Goal: Information Seeking & Learning: Learn about a topic

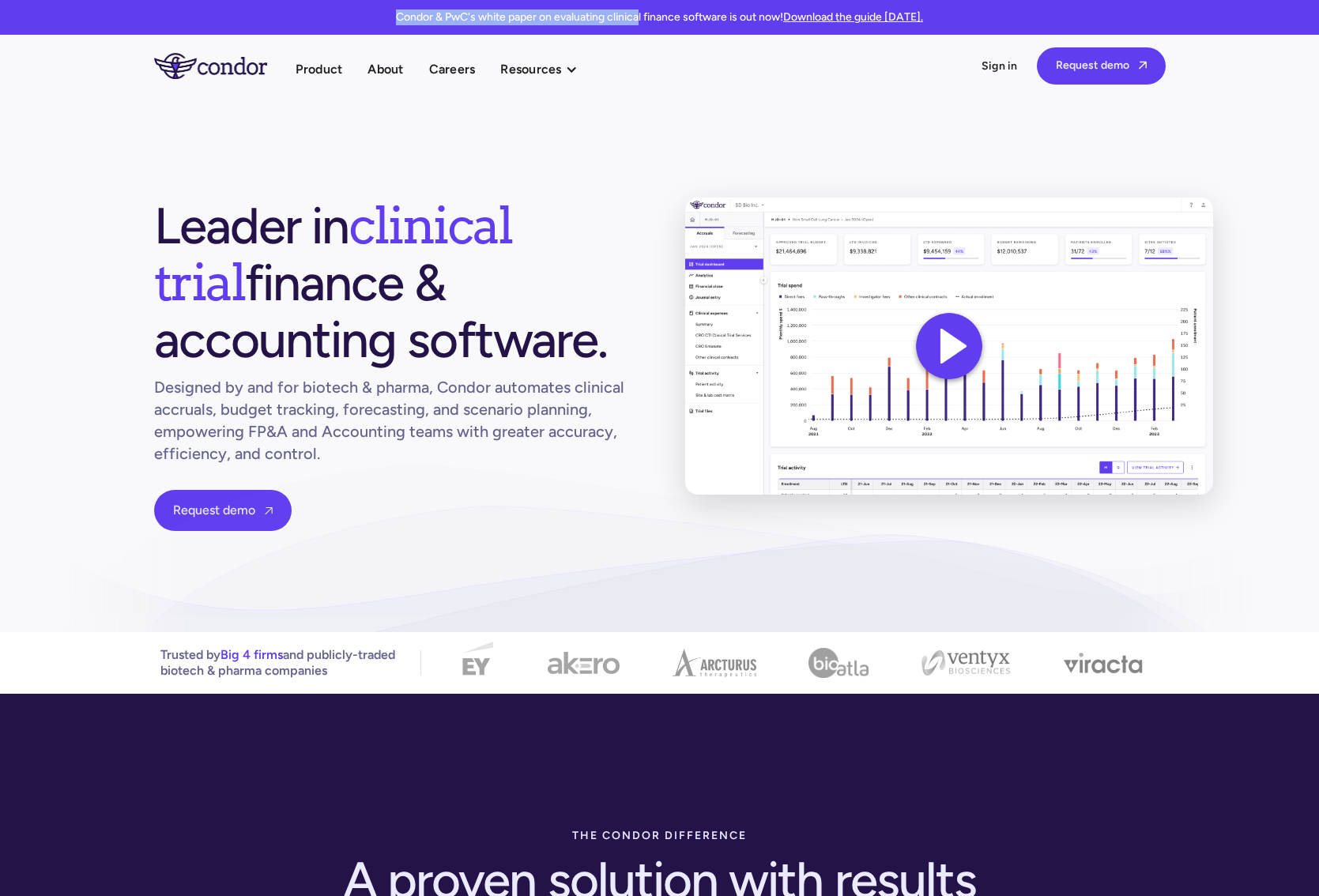
drag, startPoint x: 380, startPoint y: 26, endPoint x: 640, endPoint y: 22, distance: 260.0
click at [640, 22] on div "Condor & PwC's white paper on evaluating clinical finance software is out now! …" at bounding box center [660, 17] width 1319 height 35
click at [640, 22] on p "Condor & PwC's white paper on evaluating clinical finance software is out now! …" at bounding box center [660, 17] width 528 height 16
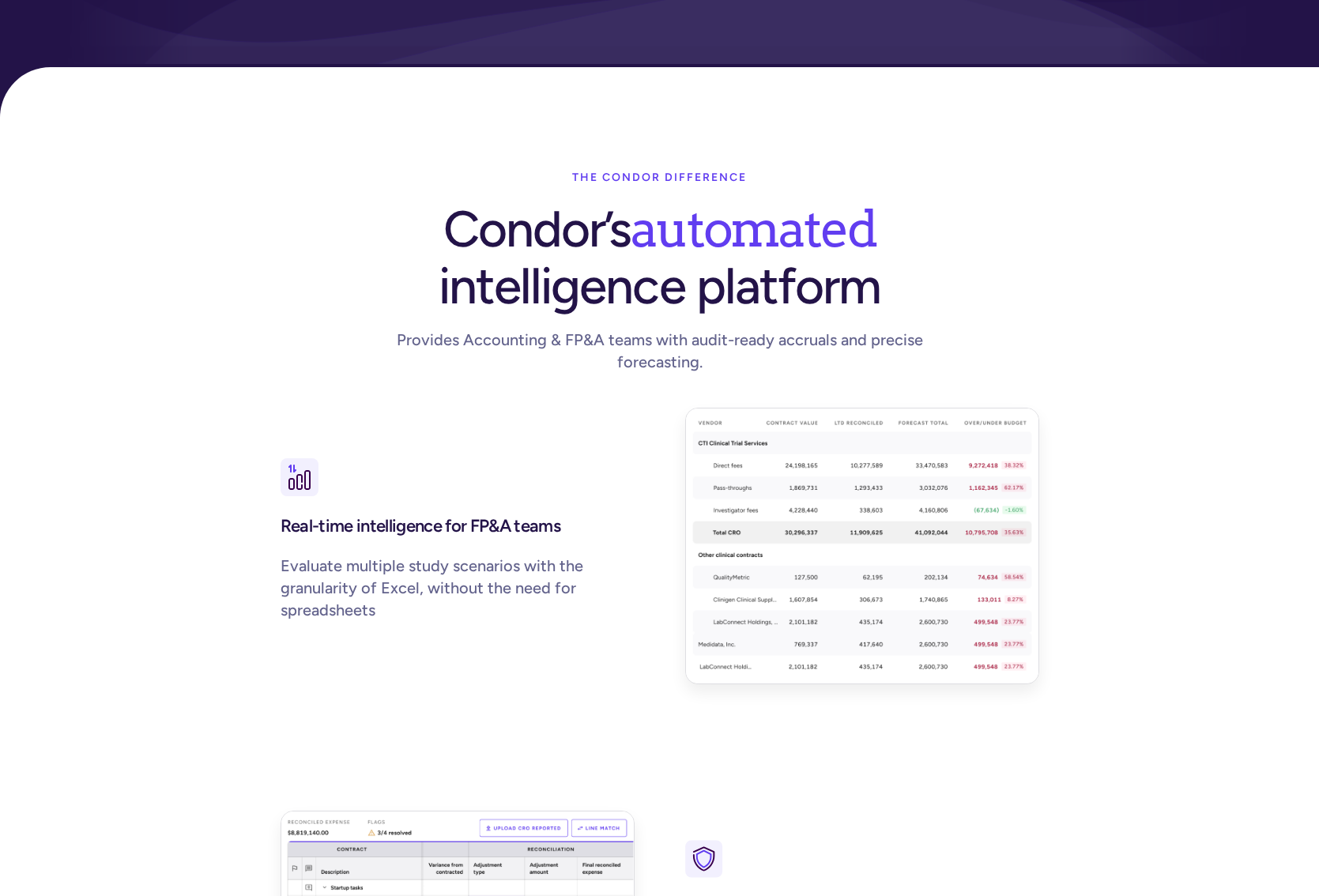
scroll to position [1502, 0]
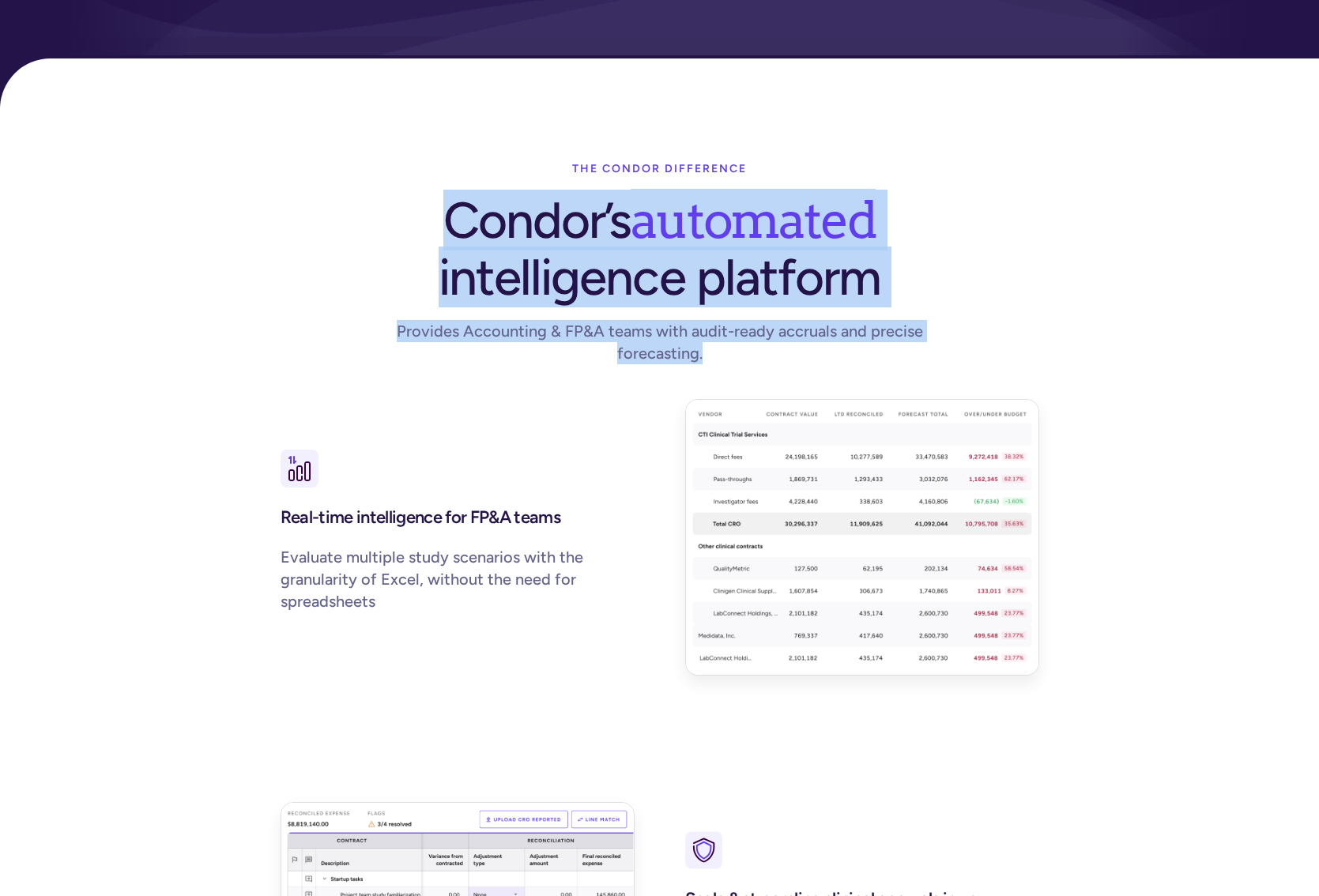
drag, startPoint x: 434, startPoint y: 211, endPoint x: 829, endPoint y: 328, distance: 412.0
click at [789, 328] on div "The condor difference Condor’s automated intelligence platform Provides Account…" at bounding box center [660, 268] width 809 height 230
drag, startPoint x: 829, startPoint y: 328, endPoint x: 795, endPoint y: 314, distance: 36.8
click at [789, 328] on div "Provides Accounting & FP&A teams with audit-ready accruals and precise forecast…" at bounding box center [660, 342] width 607 height 44
drag, startPoint x: 432, startPoint y: 199, endPoint x: 739, endPoint y: 331, distance: 334.2
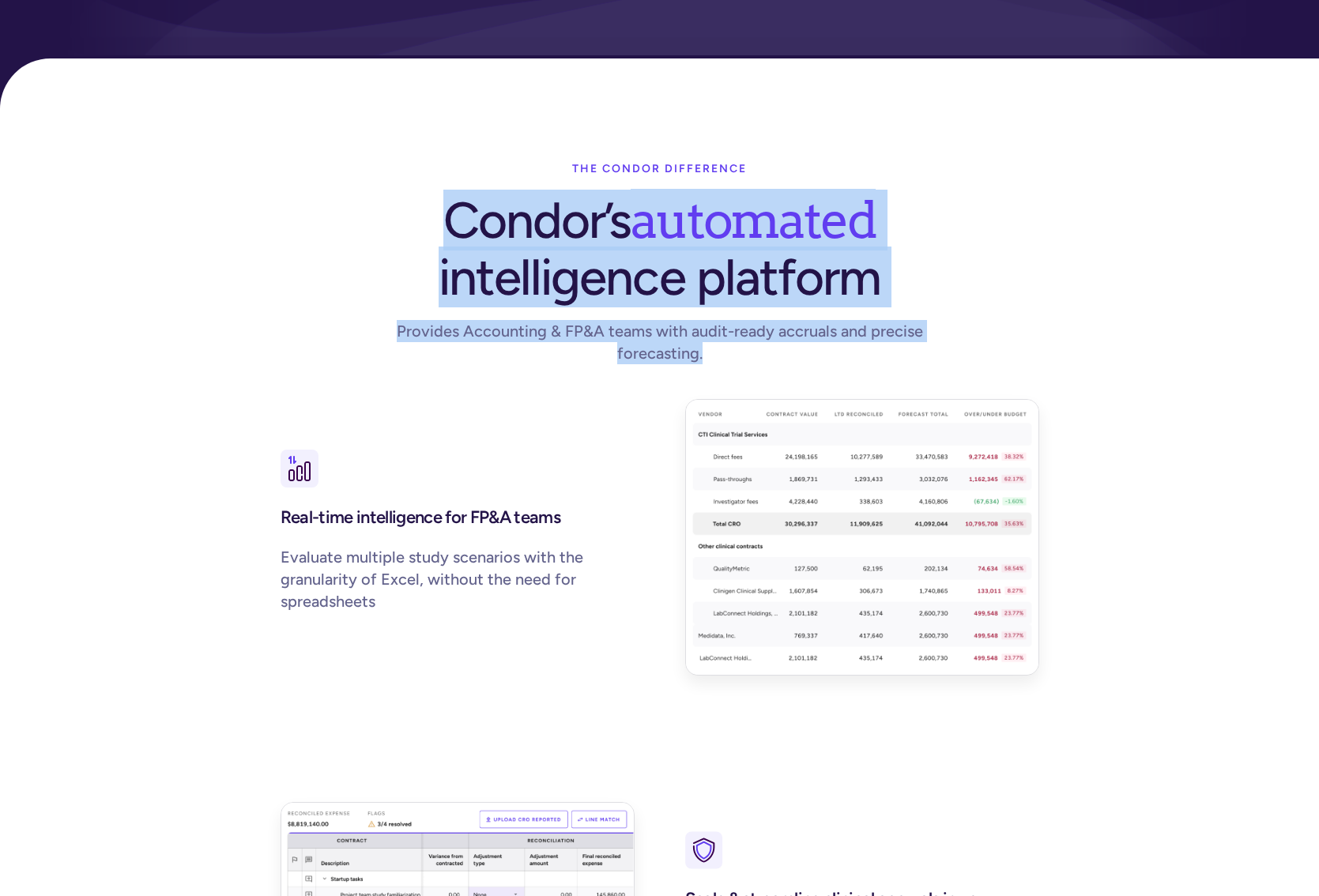
click at [739, 331] on div "The condor difference Condor’s automated intelligence platform Provides Account…" at bounding box center [660, 268] width 809 height 230
drag, startPoint x: 739, startPoint y: 331, endPoint x: 726, endPoint y: 331, distance: 13.0
click at [739, 331] on div "Provides Accounting & FP&A teams with audit-ready accruals and precise forecast…" at bounding box center [660, 342] width 607 height 44
drag, startPoint x: 723, startPoint y: 331, endPoint x: 442, endPoint y: 201, distance: 309.6
click at [442, 201] on div "The condor difference Condor’s automated intelligence platform Provides Account…" at bounding box center [660, 268] width 809 height 230
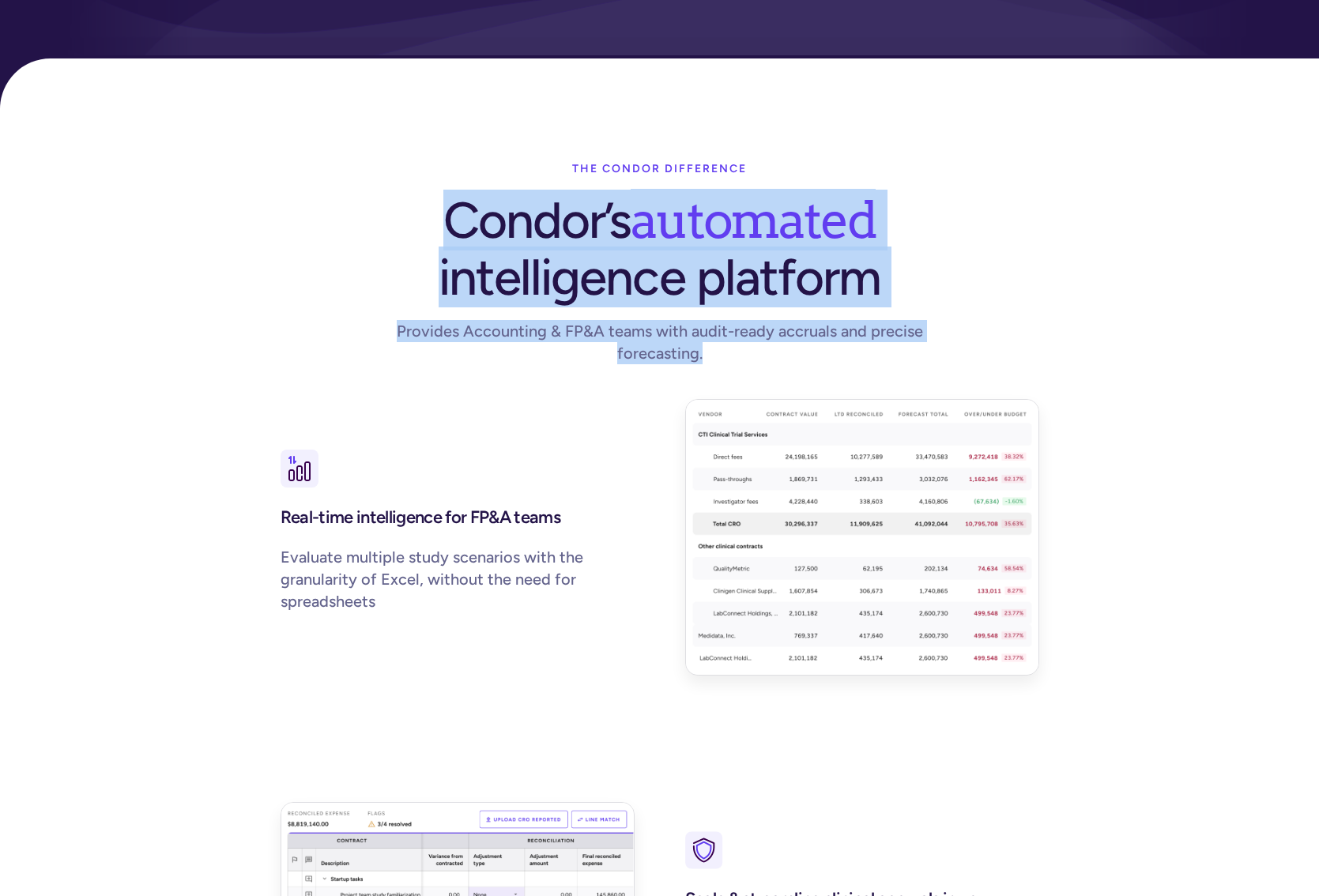
click at [442, 201] on h1 "Condor’s automated intelligence platform" at bounding box center [660, 248] width 443 height 115
drag, startPoint x: 442, startPoint y: 201, endPoint x: 734, endPoint y: 328, distance: 318.4
click at [734, 328] on div "The condor difference Condor’s automated intelligence platform Provides Account…" at bounding box center [660, 268] width 809 height 230
click at [734, 328] on div "Provides Accounting & FP&A teams with audit-ready accruals and precise forecast…" at bounding box center [660, 342] width 607 height 44
drag, startPoint x: 734, startPoint y: 328, endPoint x: 409, endPoint y: 197, distance: 350.4
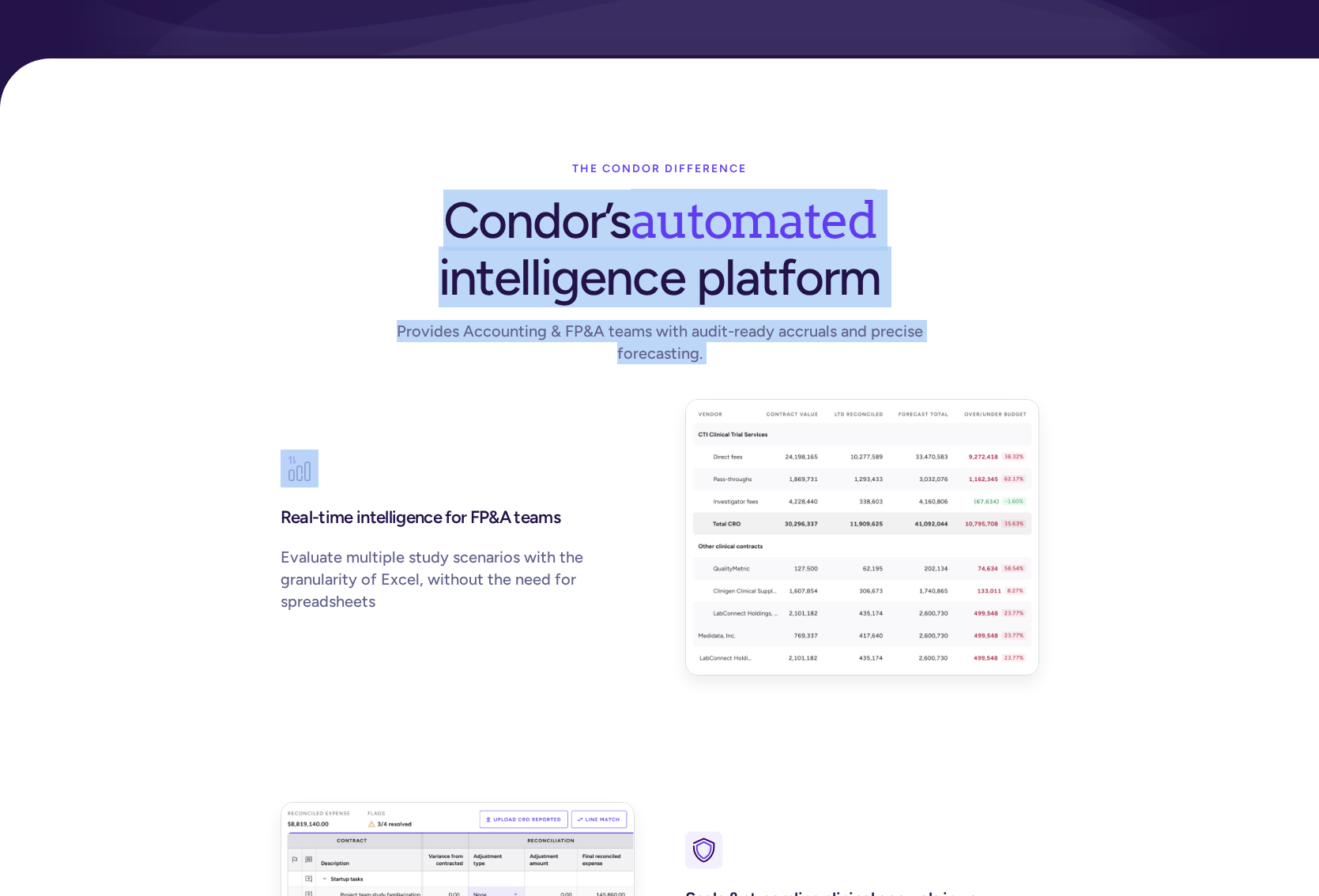
click at [409, 197] on div "The condor difference Condor’s automated intelligence platform Provides Account…" at bounding box center [660, 268] width 809 height 230
drag, startPoint x: 427, startPoint y: 203, endPoint x: 828, endPoint y: 328, distance: 420.0
click at [789, 328] on div "The condor difference Condor’s automated intelligence platform Provides Account…" at bounding box center [660, 268] width 809 height 230
drag, startPoint x: 828, startPoint y: 328, endPoint x: 818, endPoint y: 326, distance: 10.2
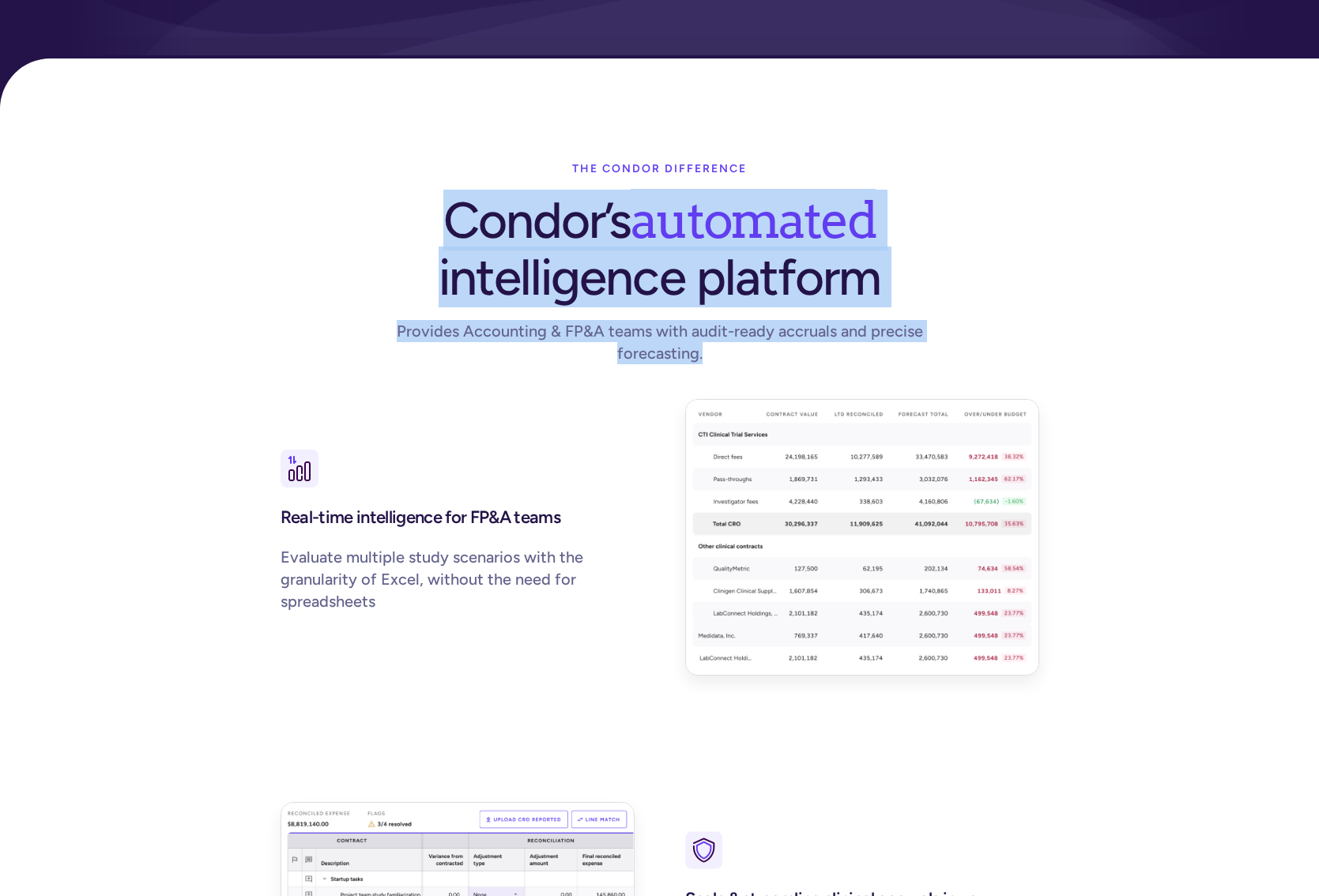
click at [789, 328] on div "Provides Accounting & FP&A teams with audit-ready accruals and precise forecast…" at bounding box center [660, 342] width 607 height 44
drag, startPoint x: 736, startPoint y: 330, endPoint x: 439, endPoint y: 196, distance: 325.8
click at [439, 196] on div "The condor difference Condor’s automated intelligence platform Provides Account…" at bounding box center [660, 268] width 809 height 230
click at [439, 196] on h1 "Condor’s automated intelligence platform" at bounding box center [660, 248] width 443 height 115
drag, startPoint x: 576, startPoint y: 139, endPoint x: 742, endPoint y: 324, distance: 248.6
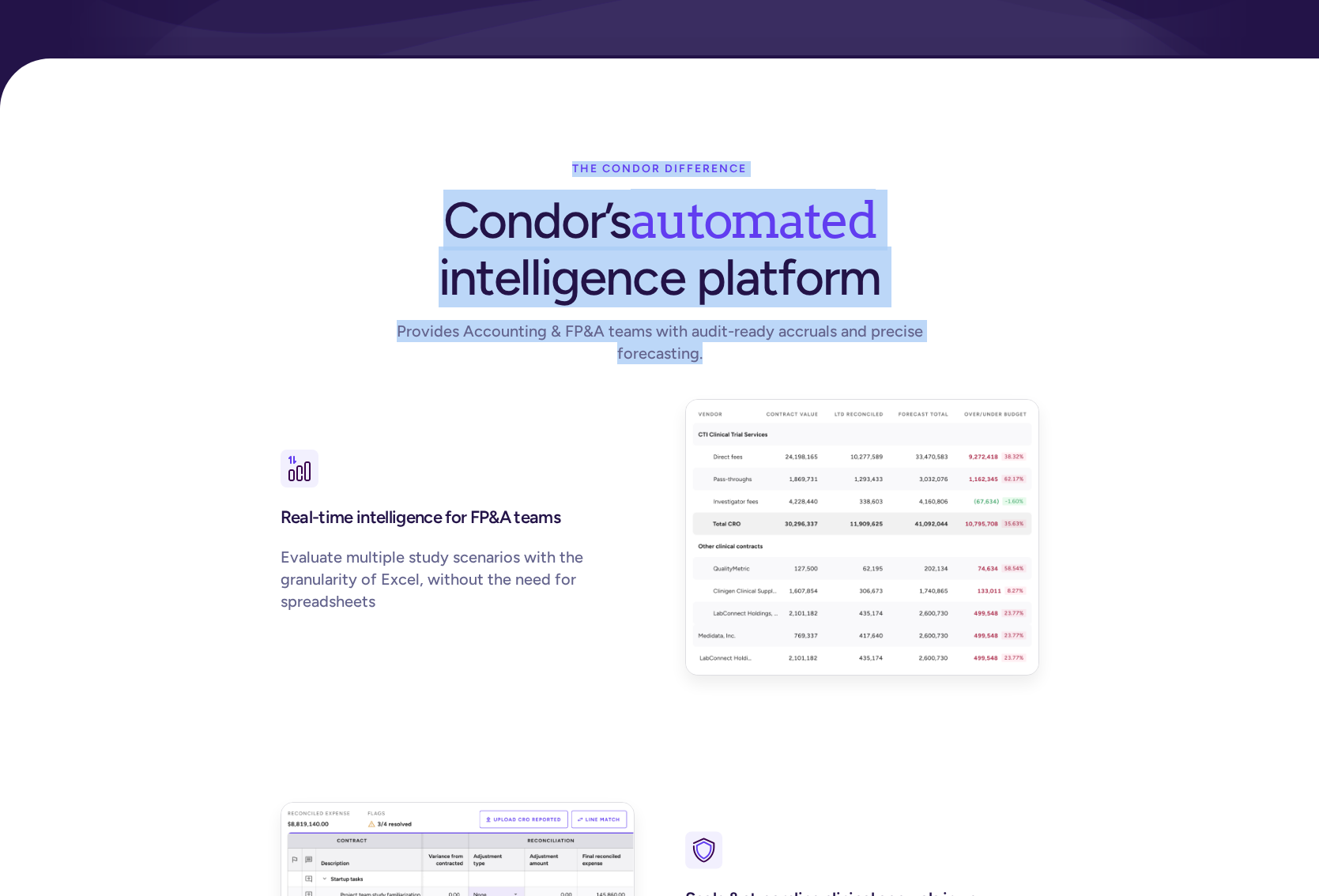
click at [742, 324] on div "The condor difference Condor’s automated intelligence platform Provides Account…" at bounding box center [660, 268] width 809 height 230
click at [742, 324] on div "Provides Accounting & FP&A teams with audit-ready accruals and precise forecast…" at bounding box center [660, 342] width 607 height 44
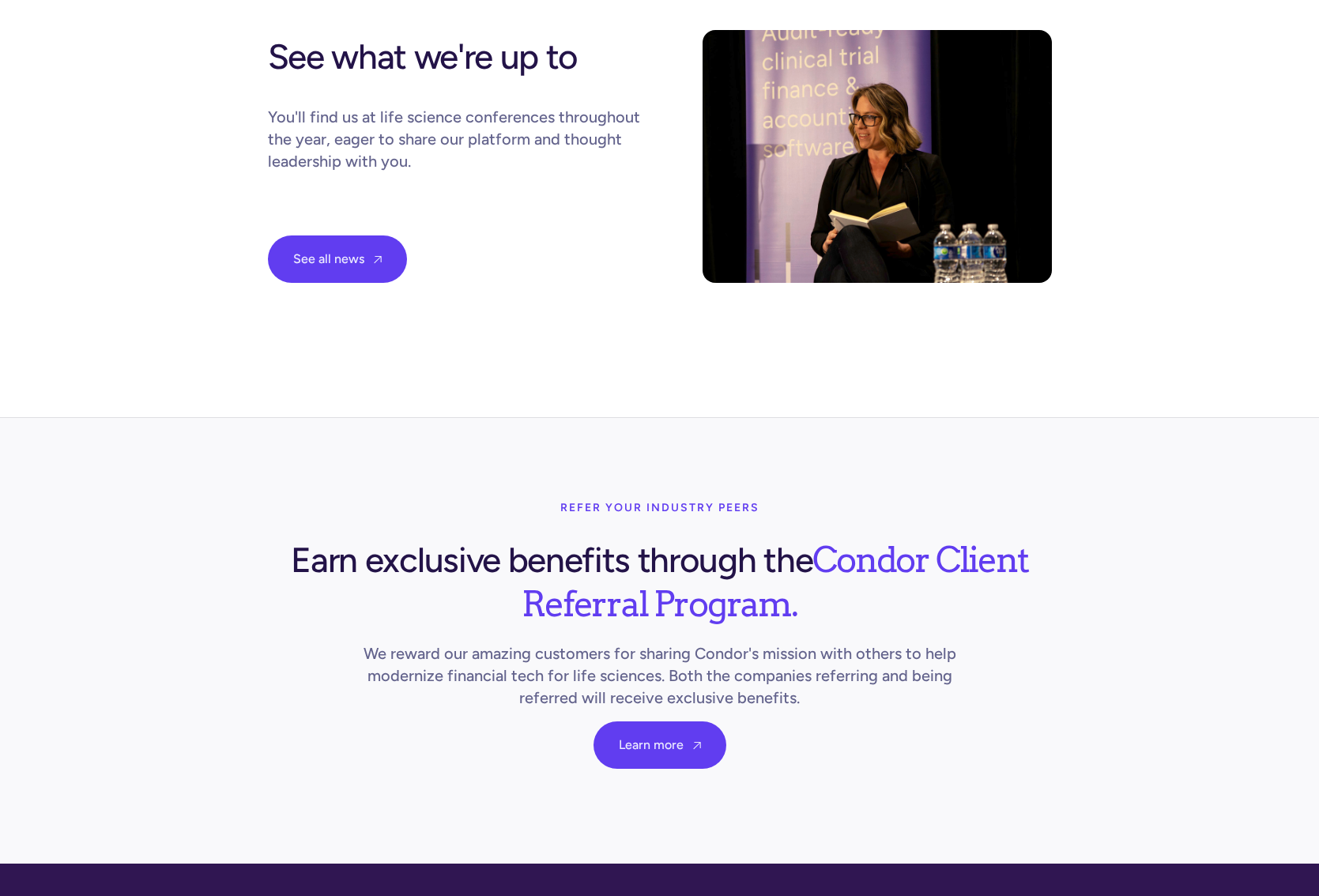
scroll to position [4690, 0]
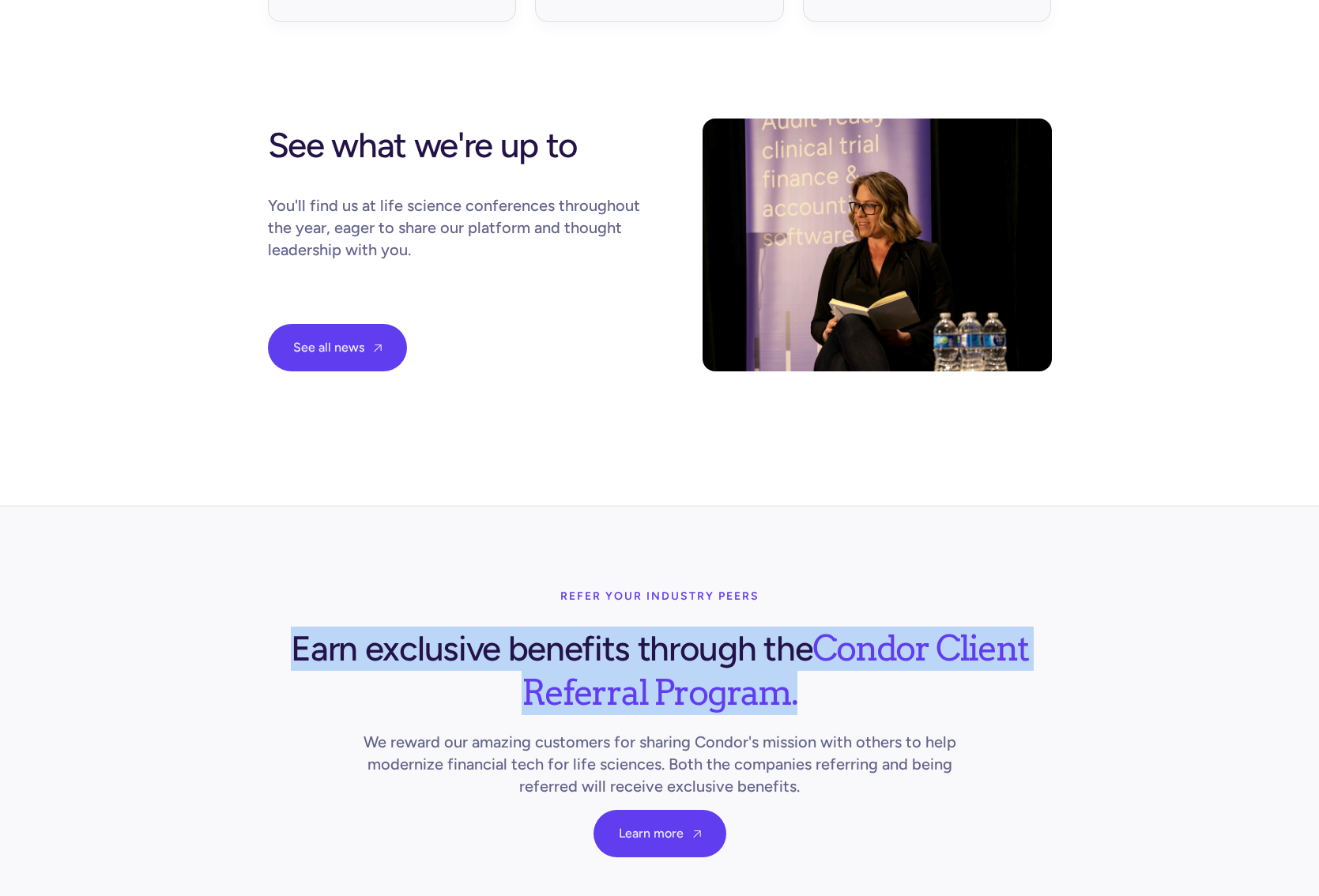
drag, startPoint x: 827, startPoint y: 676, endPoint x: 256, endPoint y: 641, distance: 572.1
click at [256, 396] on div "Refer your industry peers Earn exclusive benefits through the Condor Client Ref…" at bounding box center [660, 729] width 809 height 345
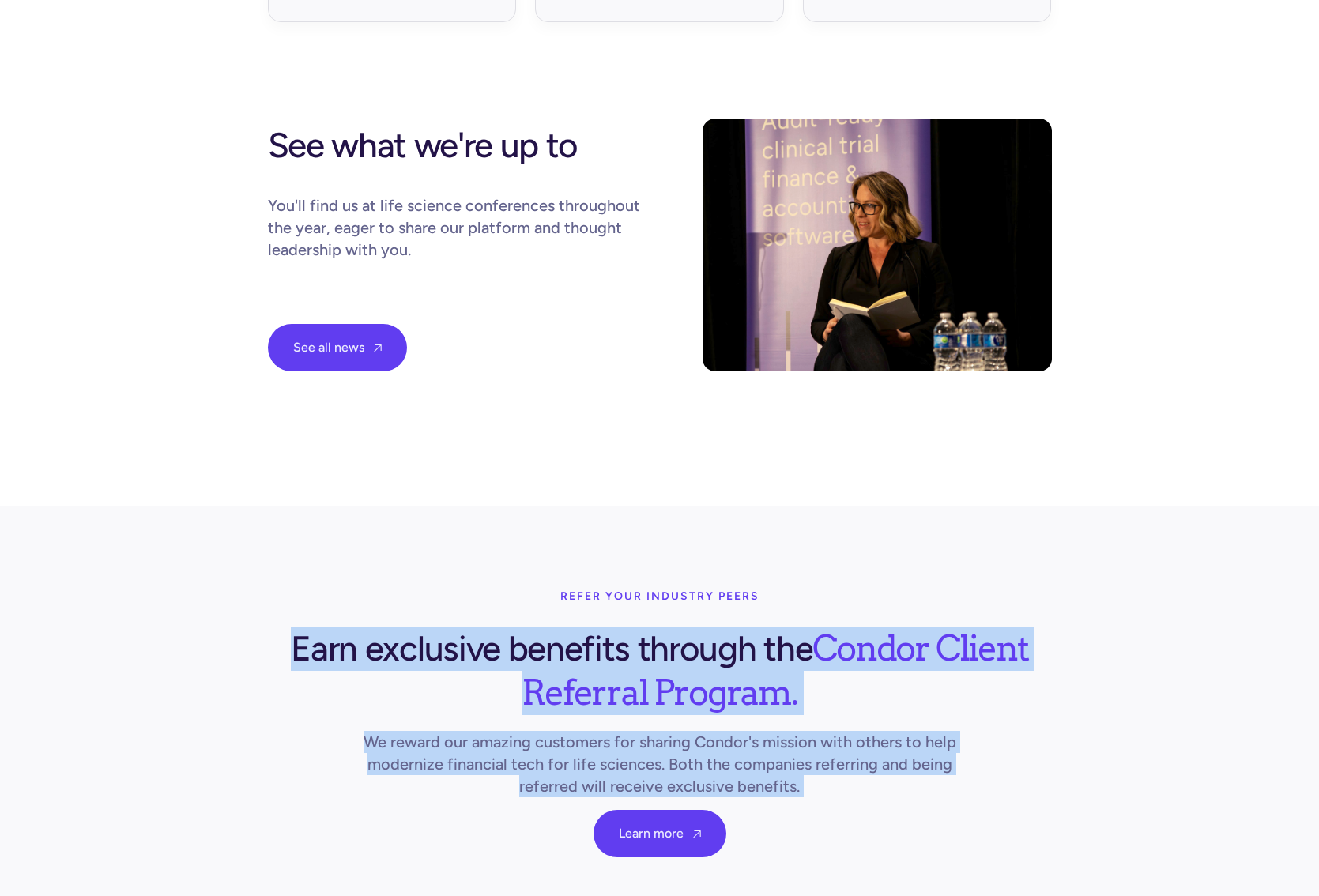
drag, startPoint x: 256, startPoint y: 641, endPoint x: 807, endPoint y: 753, distance: 562.3
click at [789, 396] on div "Refer your industry peers Earn exclusive benefits through the Condor Client Ref…" at bounding box center [660, 729] width 809 height 345
click at [789, 396] on p "We reward our amazing customers for sharing Condor's mission with others to hel…" at bounding box center [660, 764] width 607 height 66
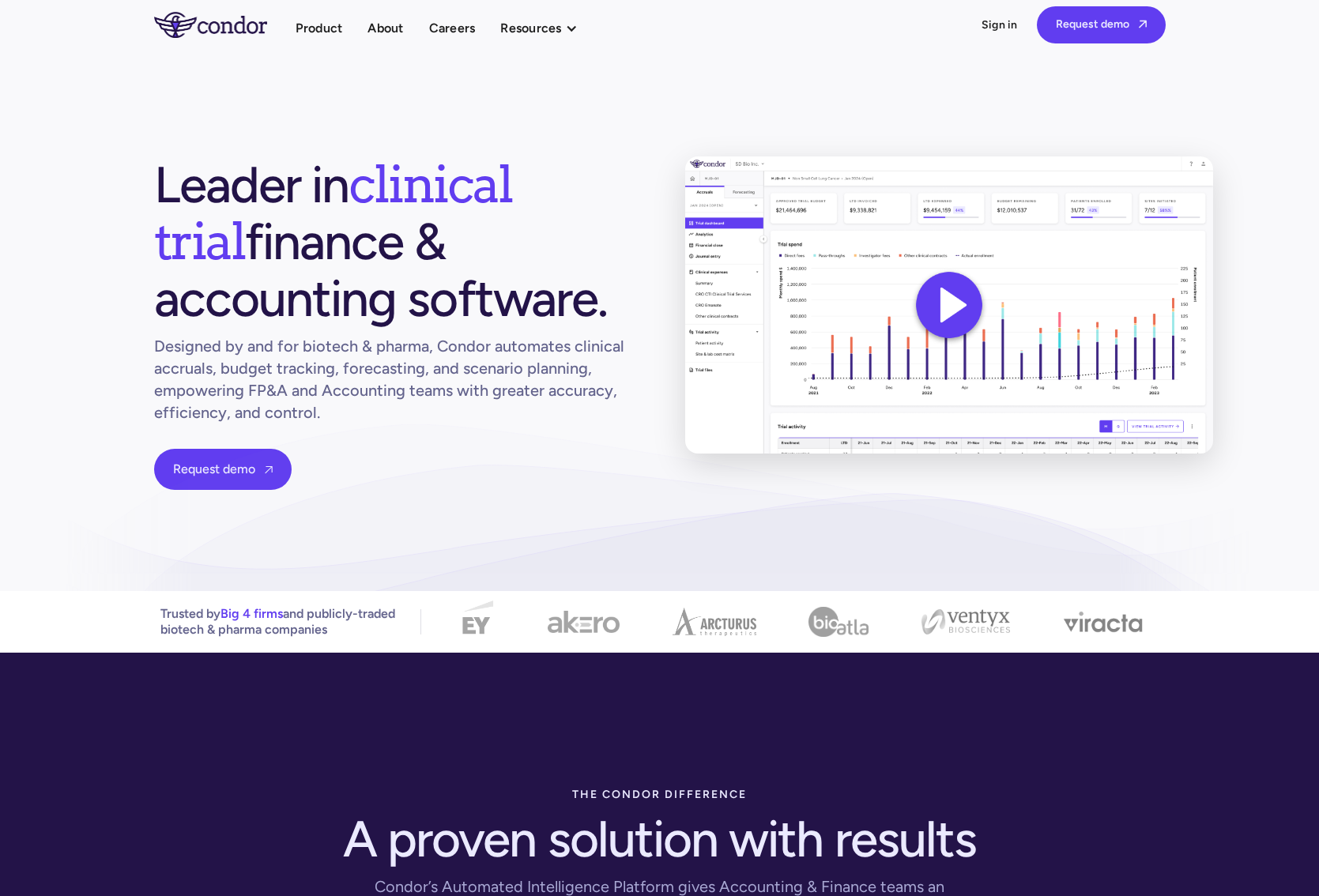
scroll to position [0, 0]
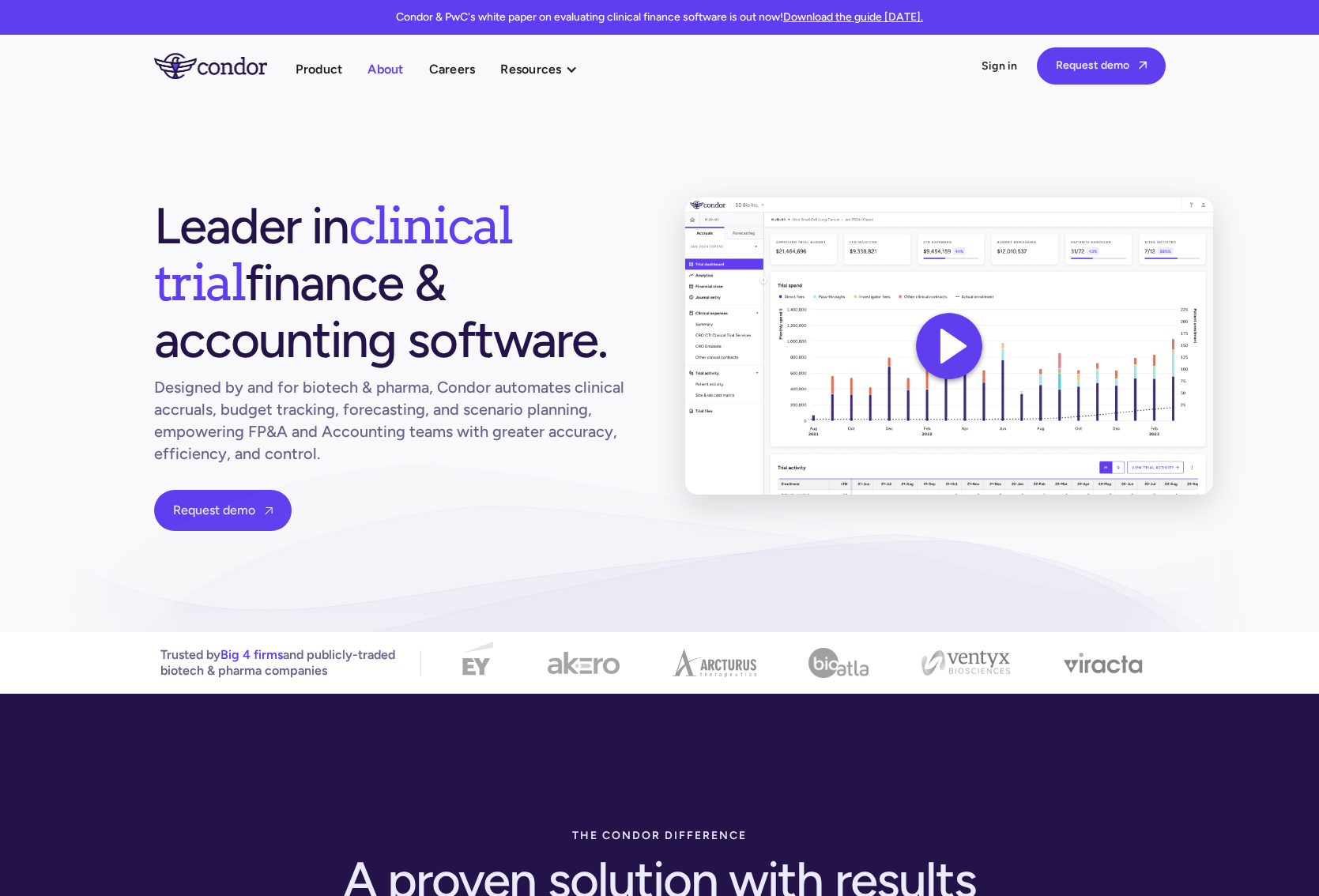
click at [379, 75] on link "About" at bounding box center [385, 69] width 36 height 21
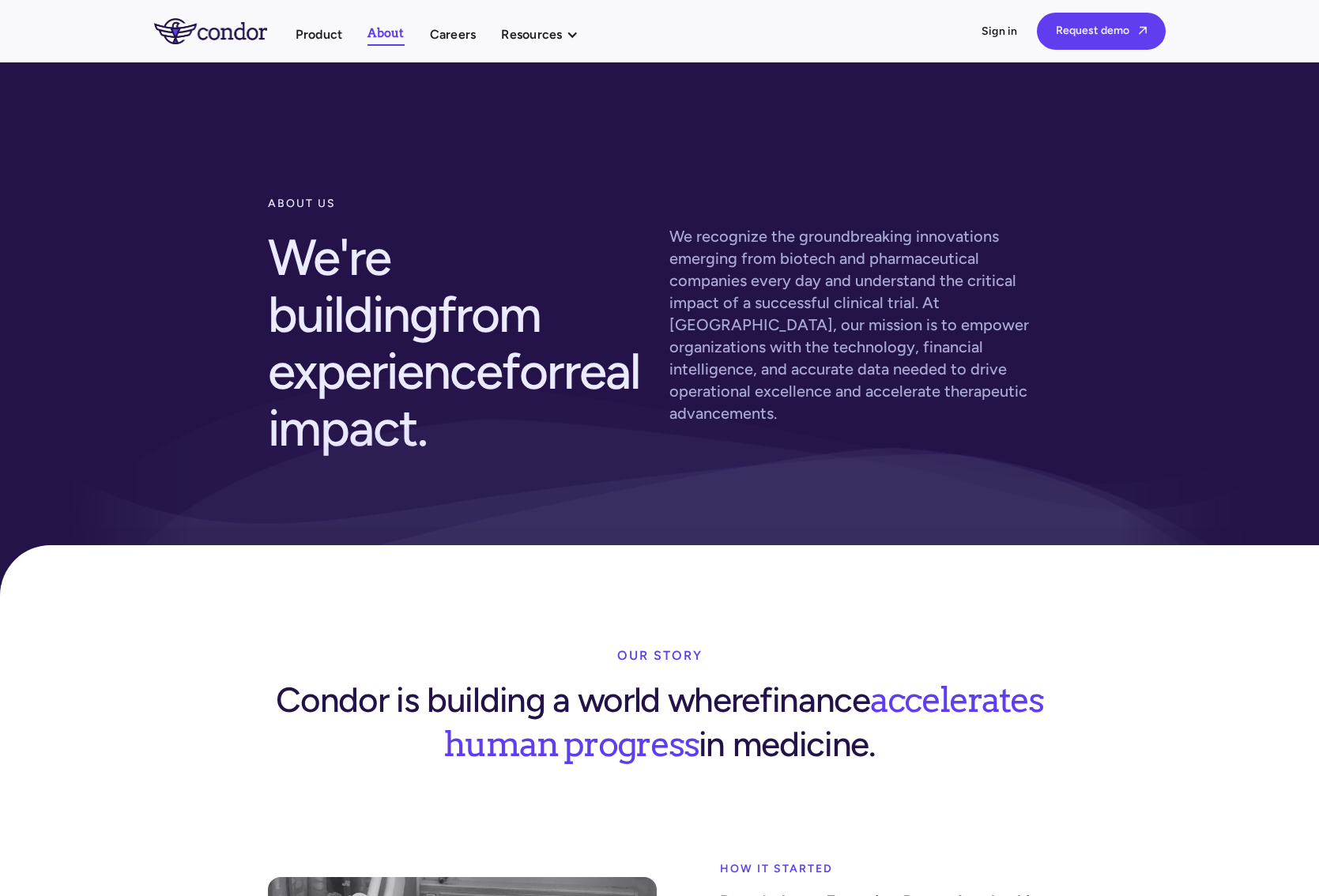
scroll to position [632, 0]
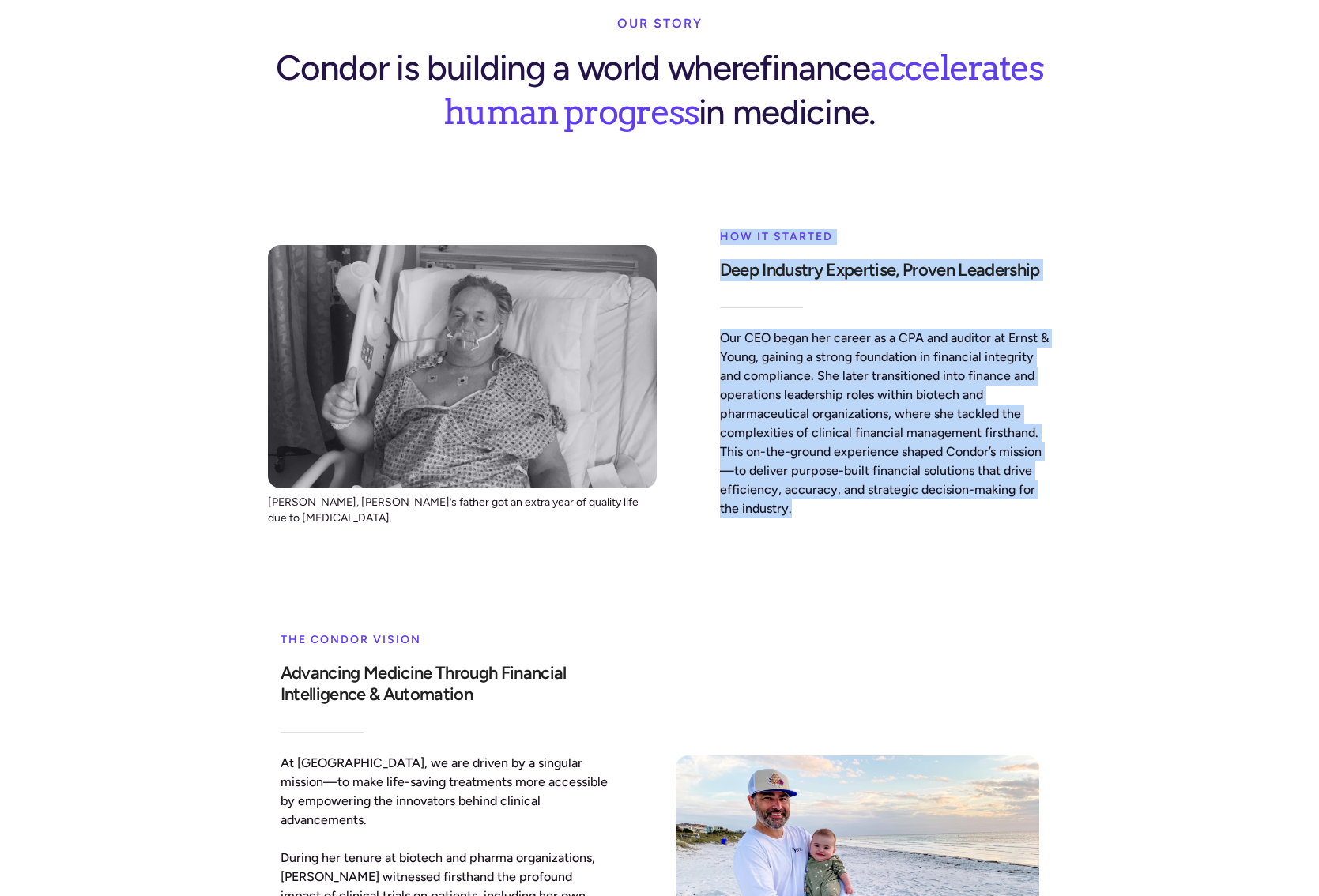
drag, startPoint x: 715, startPoint y: 174, endPoint x: 818, endPoint y: 445, distance: 289.9
click at [818, 445] on div "[PERSON_NAME], [PERSON_NAME]’s father got an extra year of quality life due to …" at bounding box center [660, 378] width 809 height 361
click at [818, 445] on p "Our CEO began her career as a CPA and auditor at Ernst & Young, gaining a stron…" at bounding box center [886, 423] width 332 height 190
drag, startPoint x: 859, startPoint y: 452, endPoint x: 717, endPoint y: 174, distance: 312.2
click at [717, 197] on div "[PERSON_NAME], [PERSON_NAME]’s father got an extra year of quality life due to …" at bounding box center [660, 378] width 809 height 361
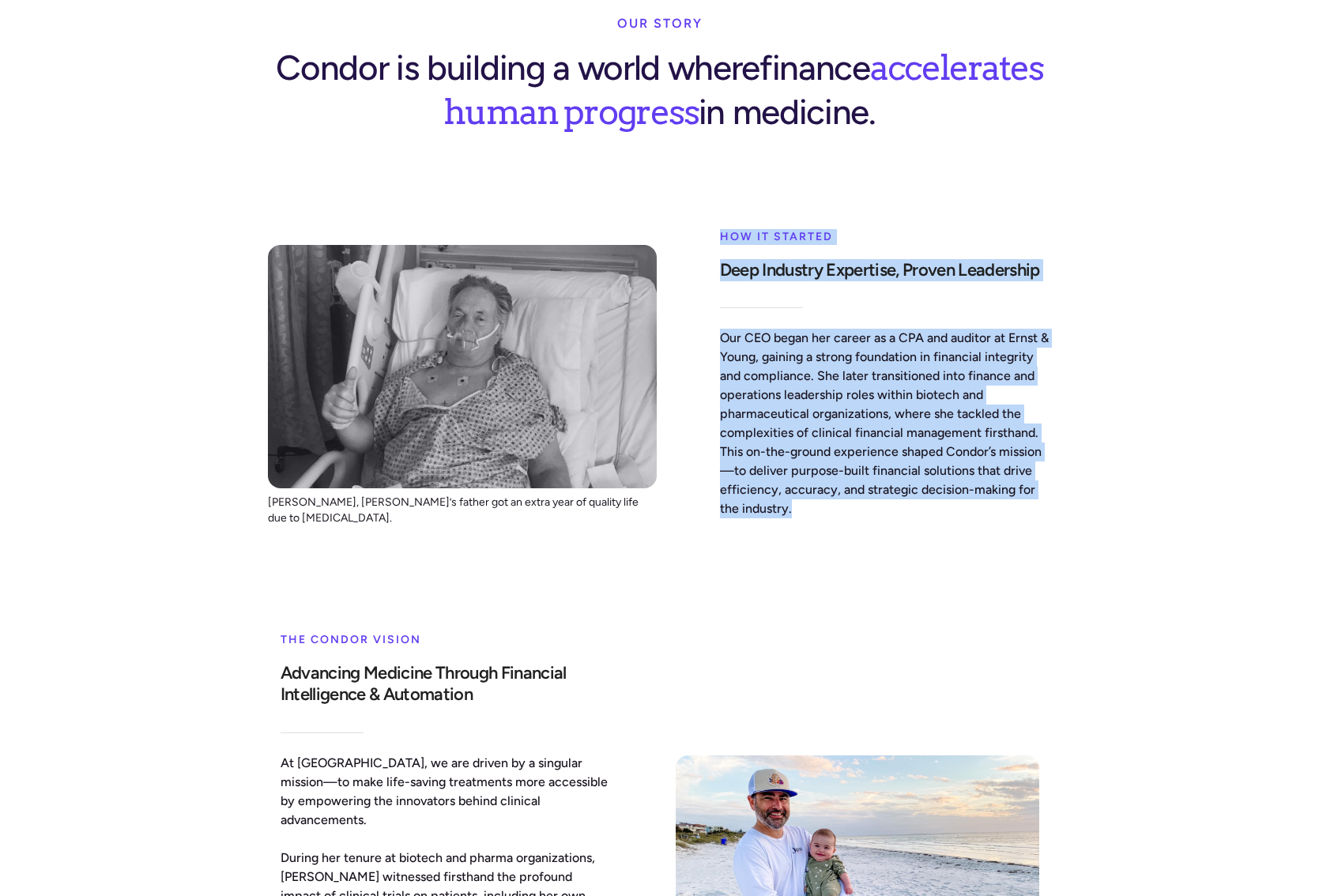
click at [717, 197] on div "[PERSON_NAME], [PERSON_NAME]’s father got an extra year of quality life due to …" at bounding box center [660, 378] width 809 height 361
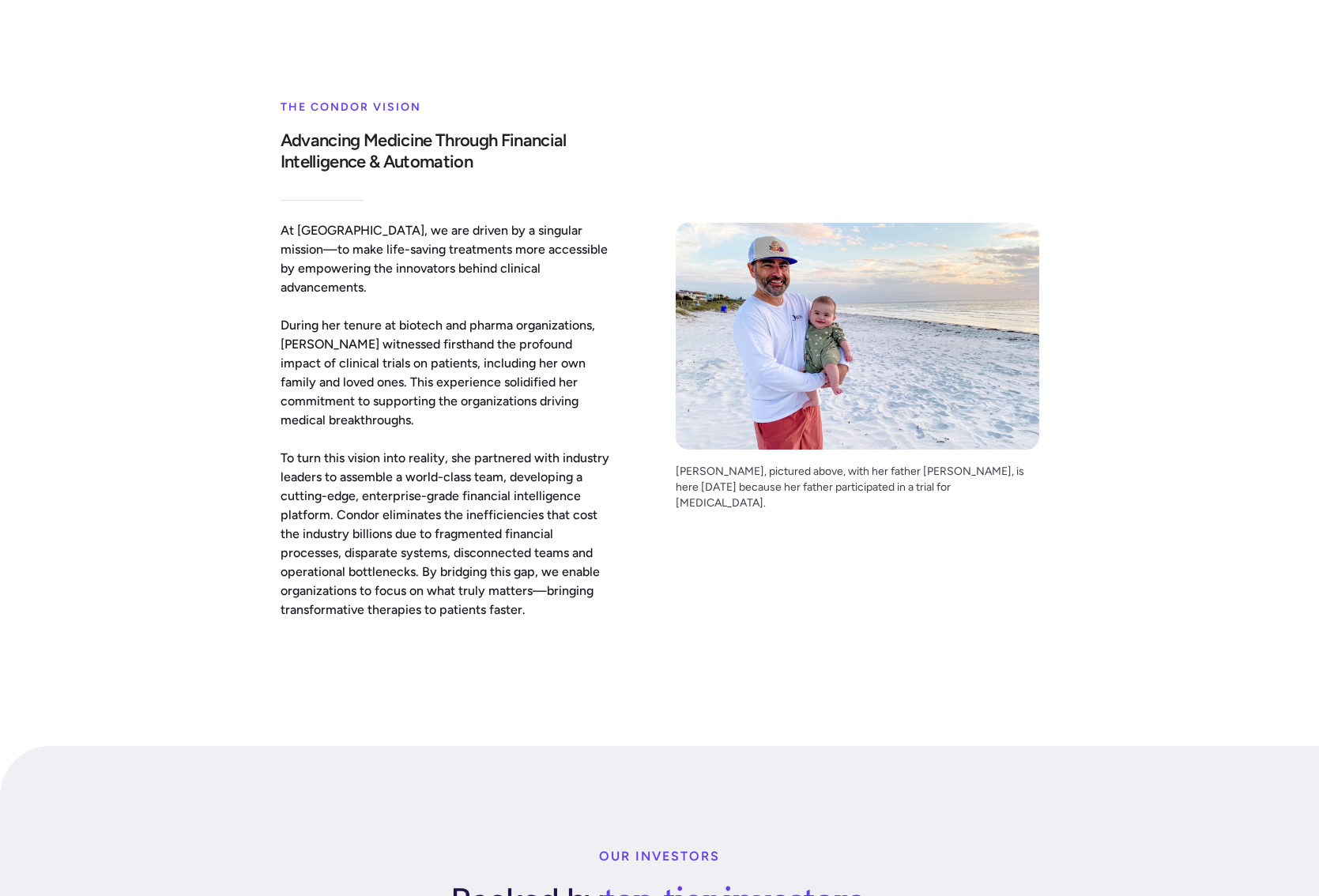
scroll to position [1106, 0]
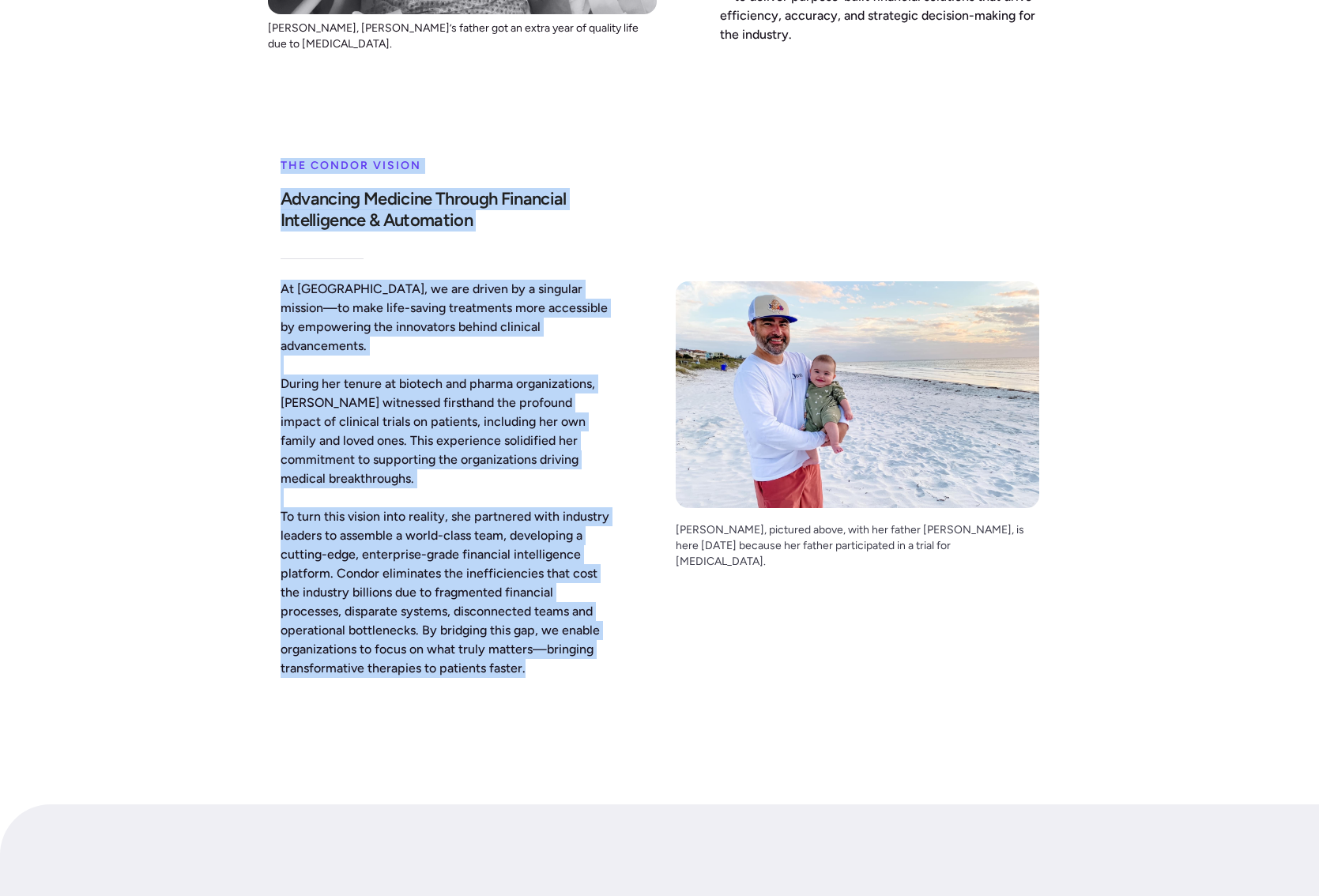
drag, startPoint x: 276, startPoint y: 100, endPoint x: 538, endPoint y: 587, distance: 553.0
click at [538, 587] on div "The Condor vision Advancing Medicine Through Financial Intelligence & Automatio…" at bounding box center [660, 422] width 784 height 575
drag, startPoint x: 538, startPoint y: 587, endPoint x: 570, endPoint y: 588, distance: 32.0
click at [538, 587] on div "The Condor vision Advancing Medicine Through Financial Intelligence & Automatio…" at bounding box center [660, 422] width 784 height 575
drag, startPoint x: 570, startPoint y: 588, endPoint x: 280, endPoint y: 94, distance: 572.8
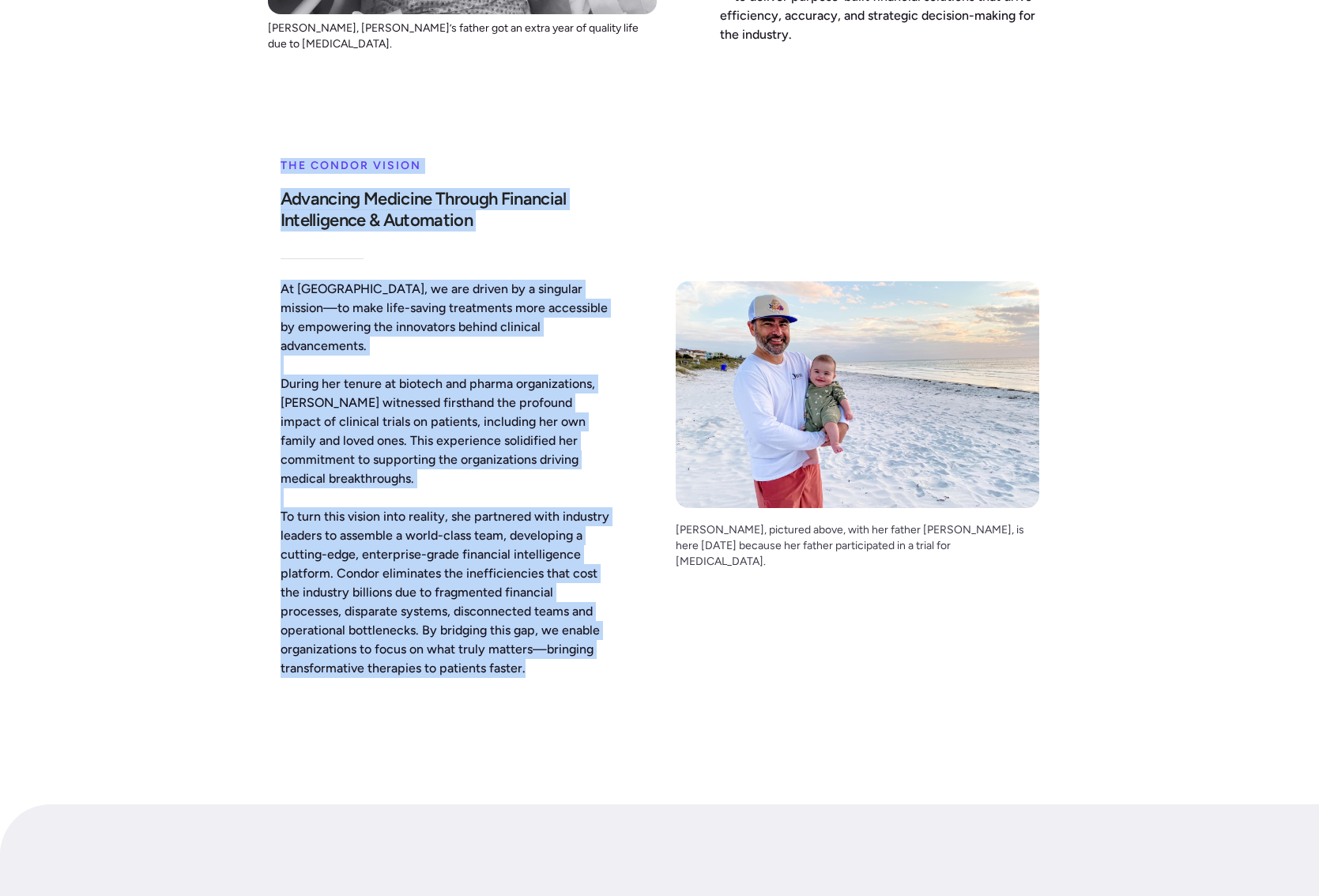
click at [280, 134] on div "The Condor vision Advancing Medicine Through Financial Intelligence & Automatio…" at bounding box center [660, 422] width 784 height 575
click at [281, 150] on div "The Condor vision" at bounding box center [447, 165] width 332 height 31
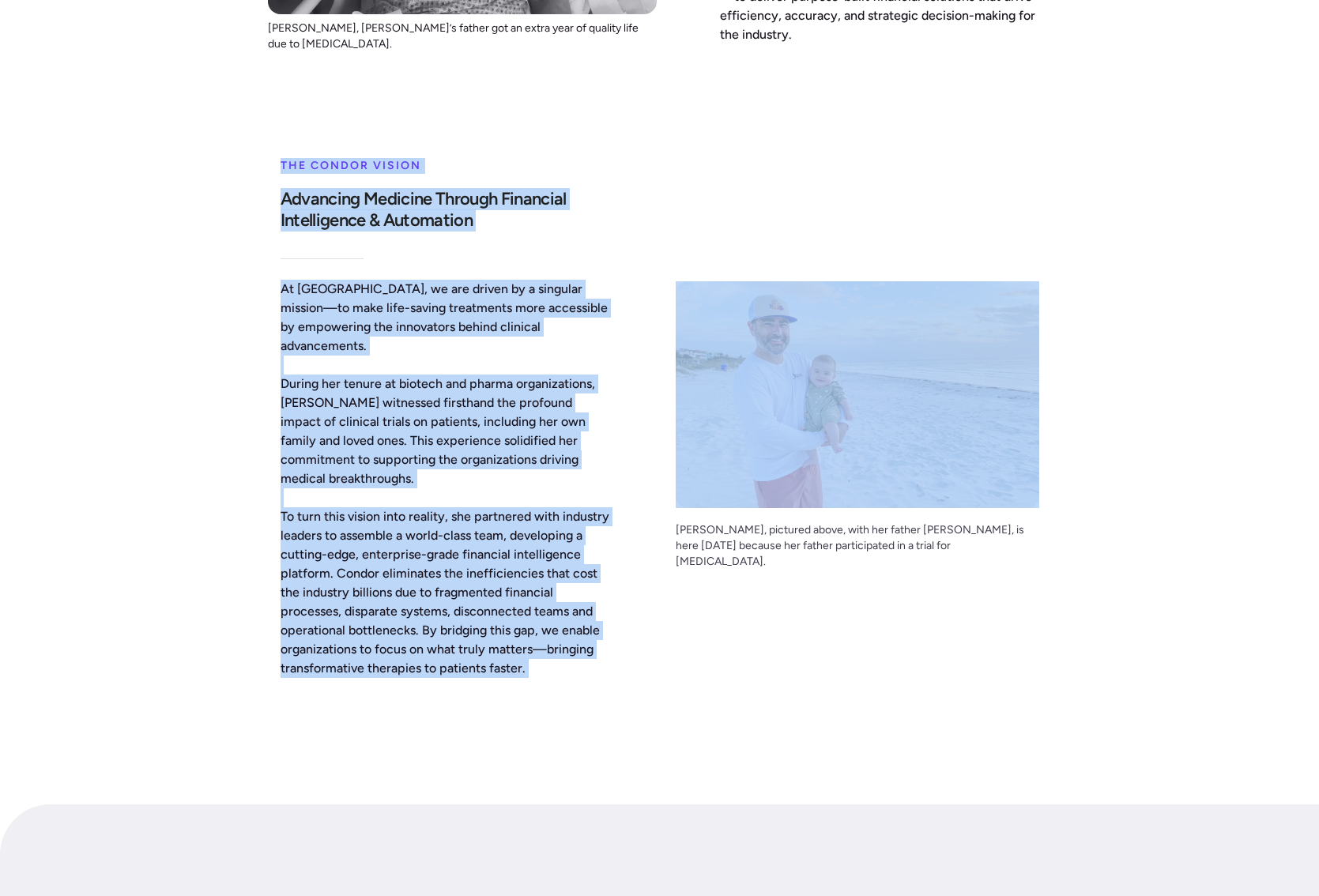
drag, startPoint x: 280, startPoint y: 94, endPoint x: 529, endPoint y: 581, distance: 547.0
click at [529, 581] on div "The Condor vision Advancing Medicine Through Financial Intelligence & Automatio…" at bounding box center [447, 414] width 332 height 528
click at [529, 581] on p "At [GEOGRAPHIC_DATA], we are driven by a singular mission—to make life-saving t…" at bounding box center [447, 479] width 332 height 398
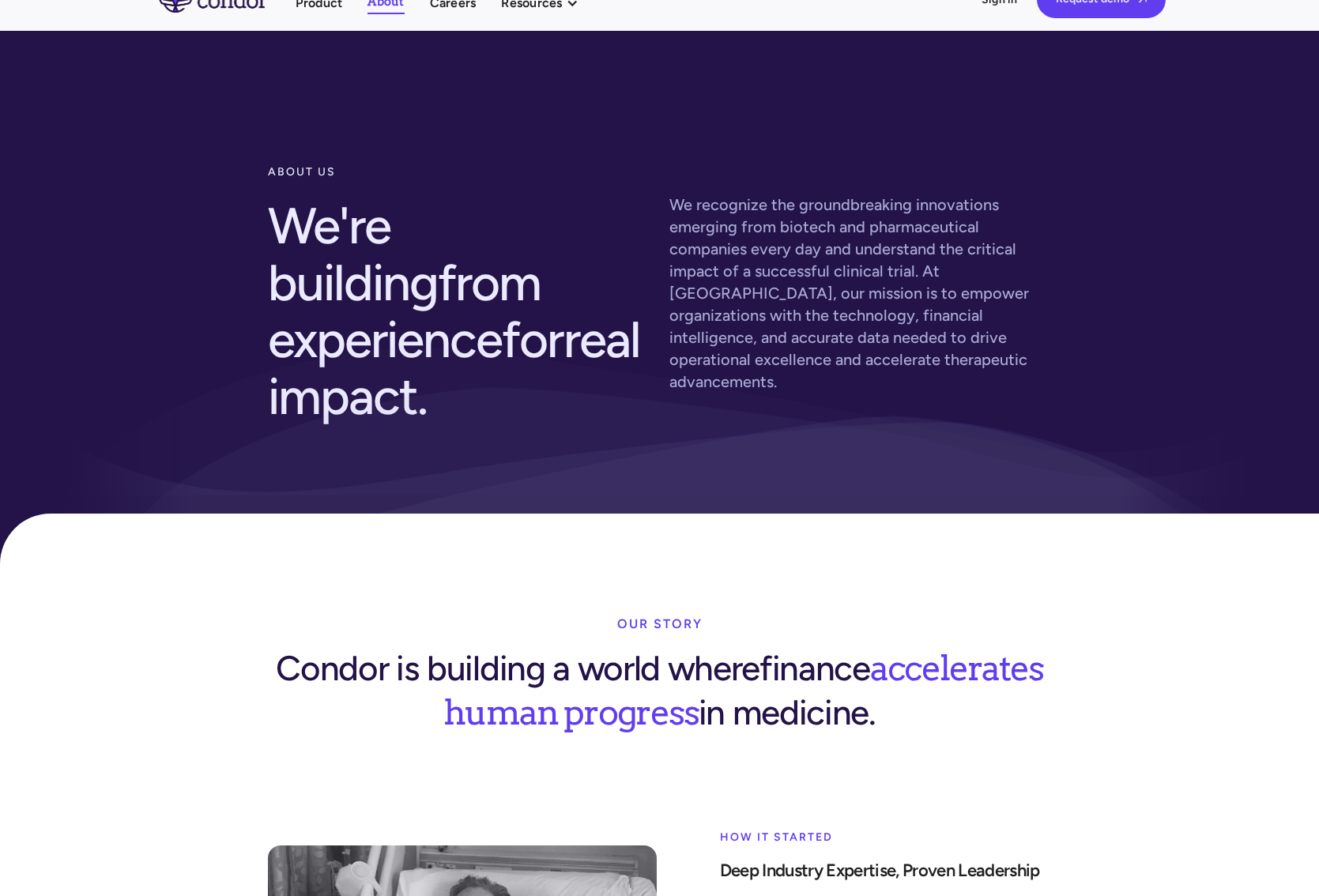
scroll to position [0, 0]
